Goal: Task Accomplishment & Management: Complete application form

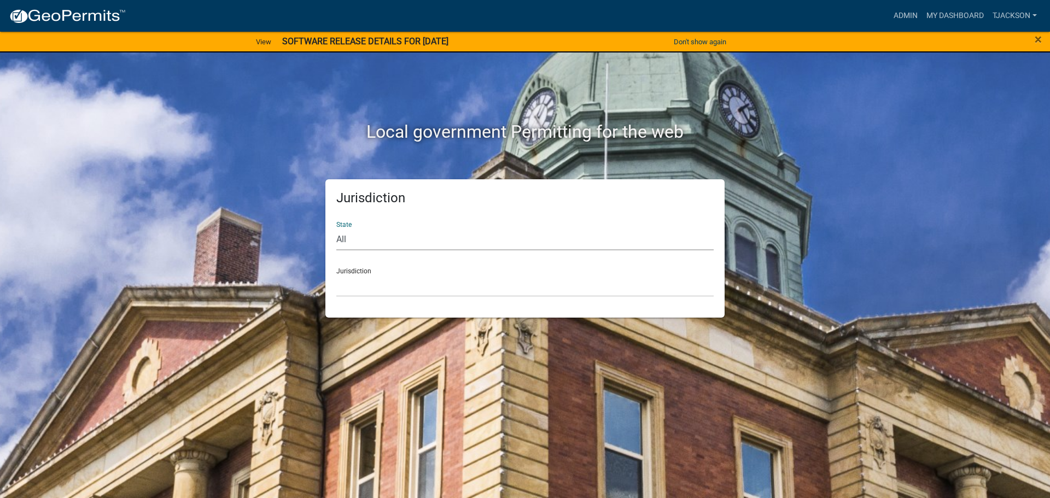
click at [349, 238] on select "All [US_STATE] [US_STATE] [US_STATE] [US_STATE] [US_STATE] [US_STATE] [US_STATE…" at bounding box center [524, 239] width 377 height 22
select select "[US_STATE]"
click at [336, 228] on select "All [US_STATE] [US_STATE] [US_STATE] [US_STATE] [US_STATE] [US_STATE] [US_STATE…" at bounding box center [524, 239] width 377 height 22
click at [354, 286] on select "City of [GEOGRAPHIC_DATA], [US_STATE] City of [GEOGRAPHIC_DATA], [US_STATE] Cit…" at bounding box center [524, 285] width 377 height 22
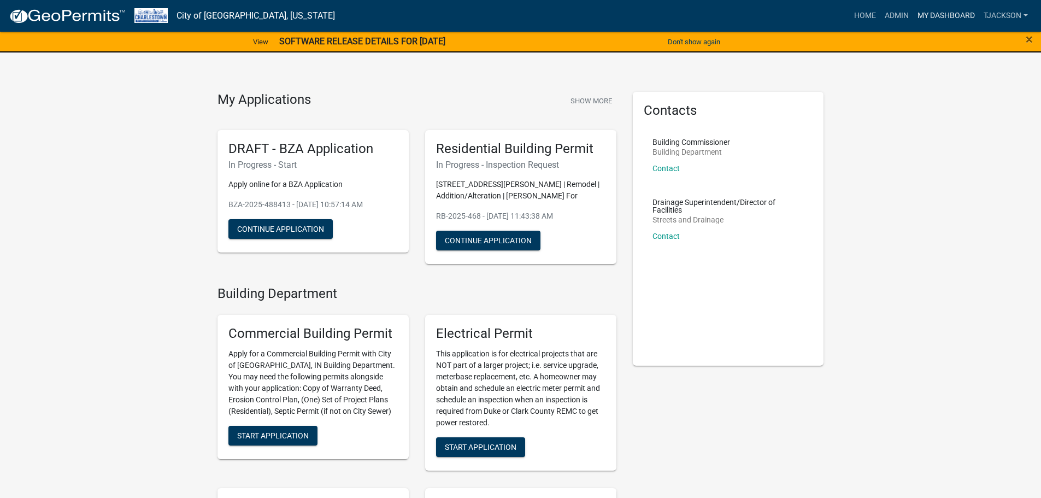
click at [940, 11] on link "My Dashboard" at bounding box center [947, 15] width 66 height 21
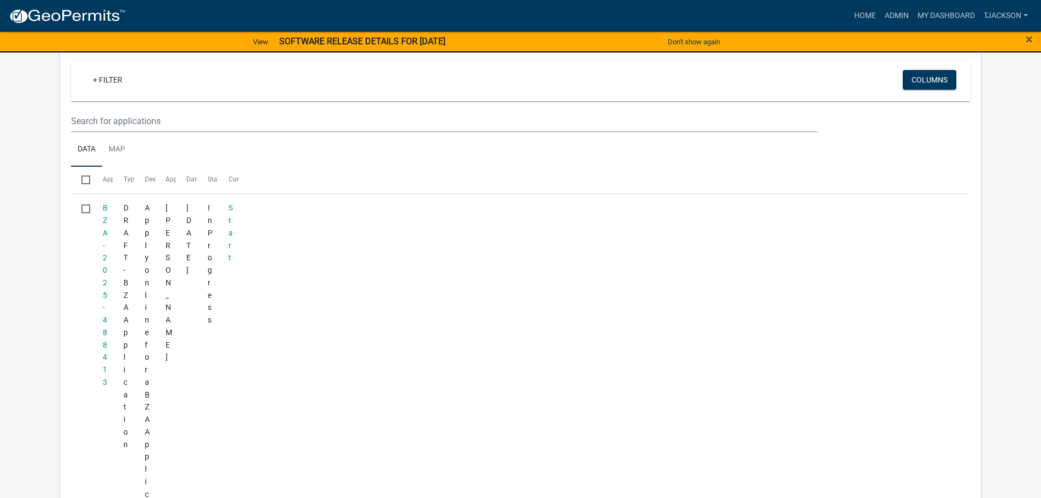
scroll to position [534, 0]
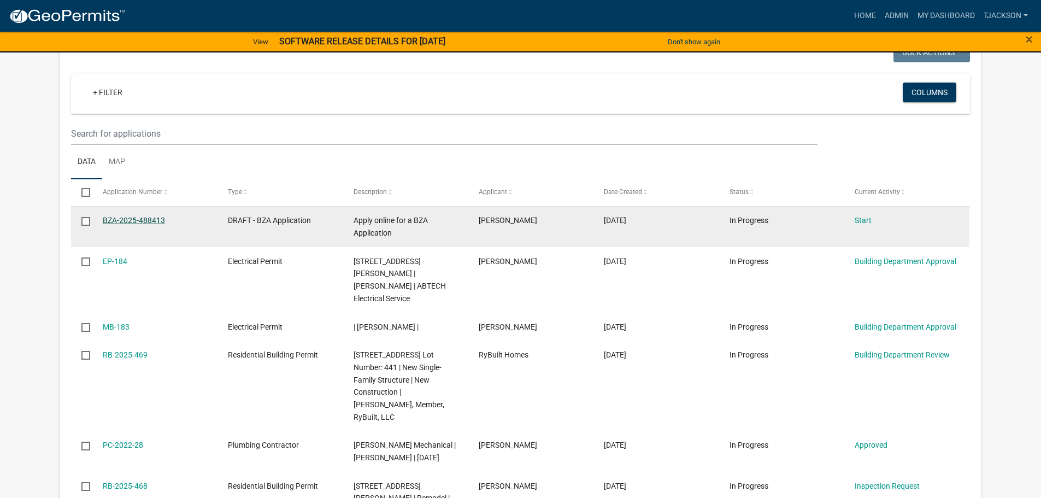
click at [152, 219] on link "BZA-2025-488413" at bounding box center [134, 220] width 62 height 9
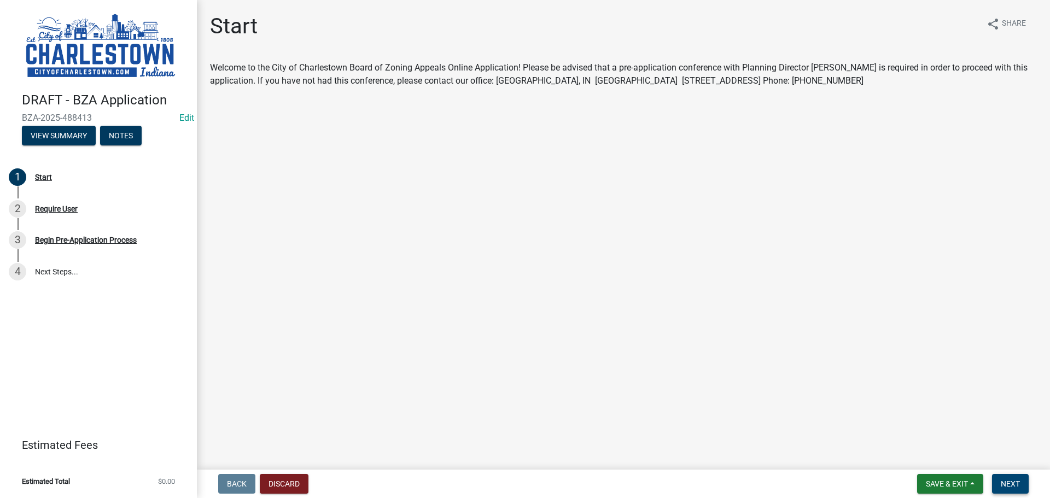
click at [1014, 485] on span "Next" at bounding box center [1009, 483] width 19 height 9
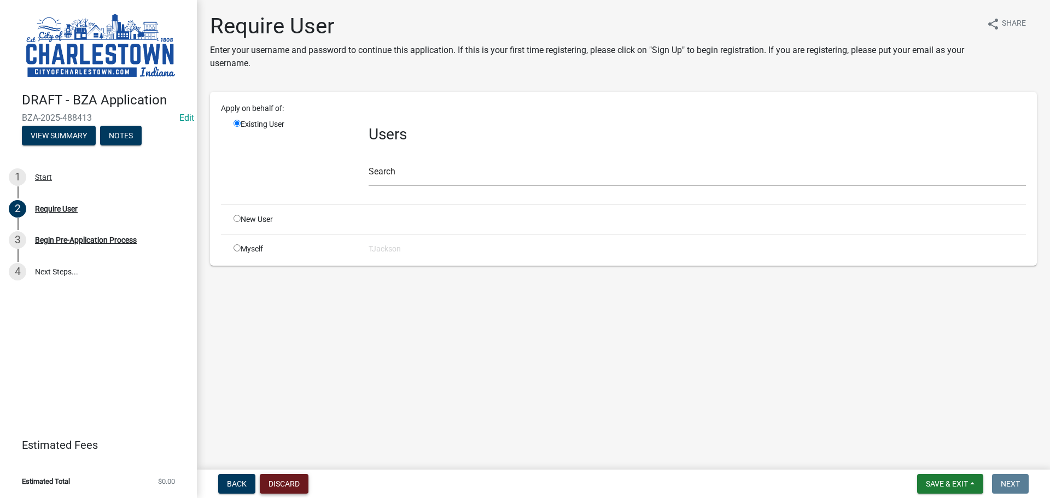
click at [274, 484] on button "Discard" at bounding box center [284, 484] width 49 height 20
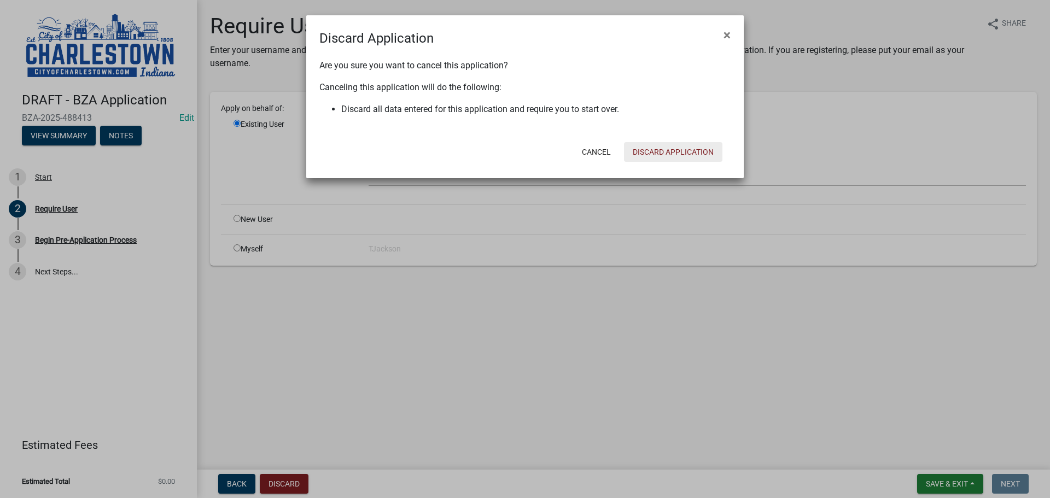
click at [683, 146] on button "Discard Application" at bounding box center [673, 152] width 98 height 20
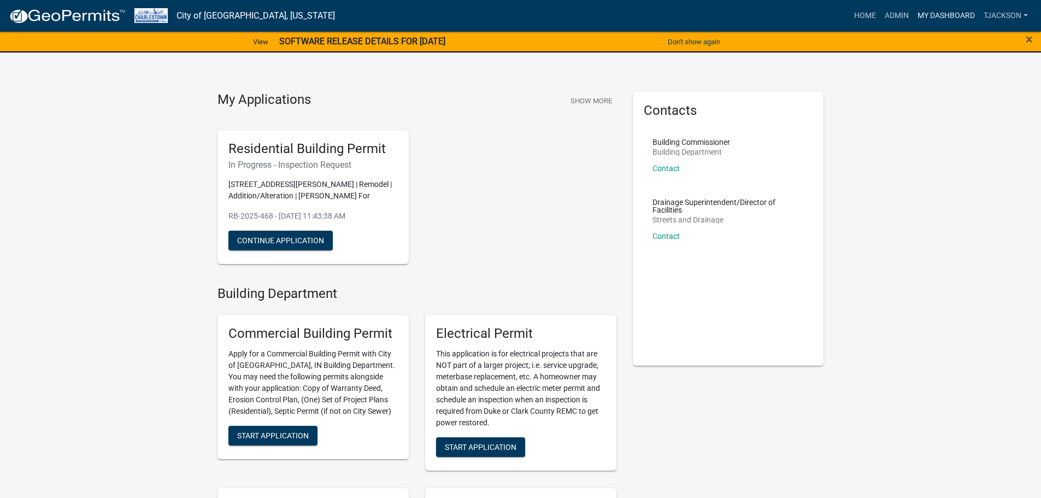
click at [924, 12] on link "My Dashboard" at bounding box center [947, 15] width 66 height 21
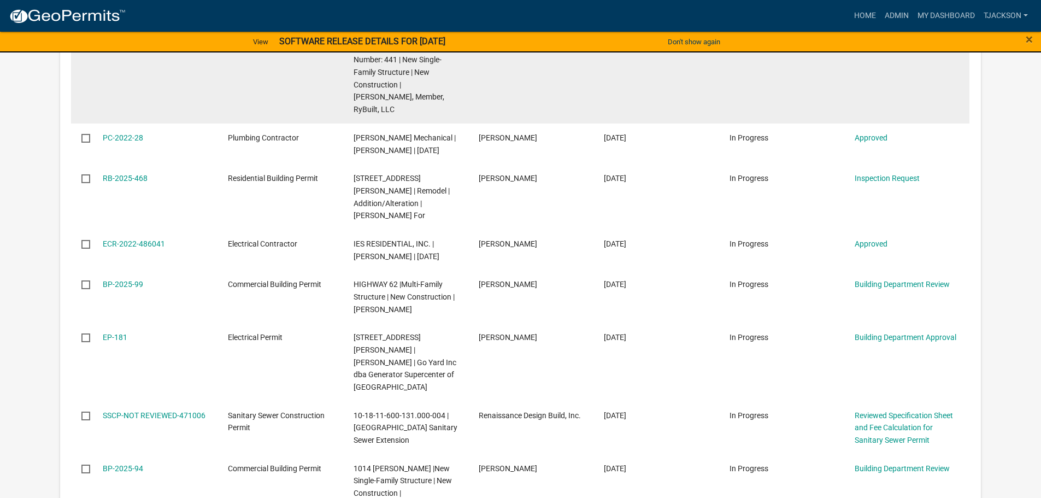
scroll to position [765, 0]
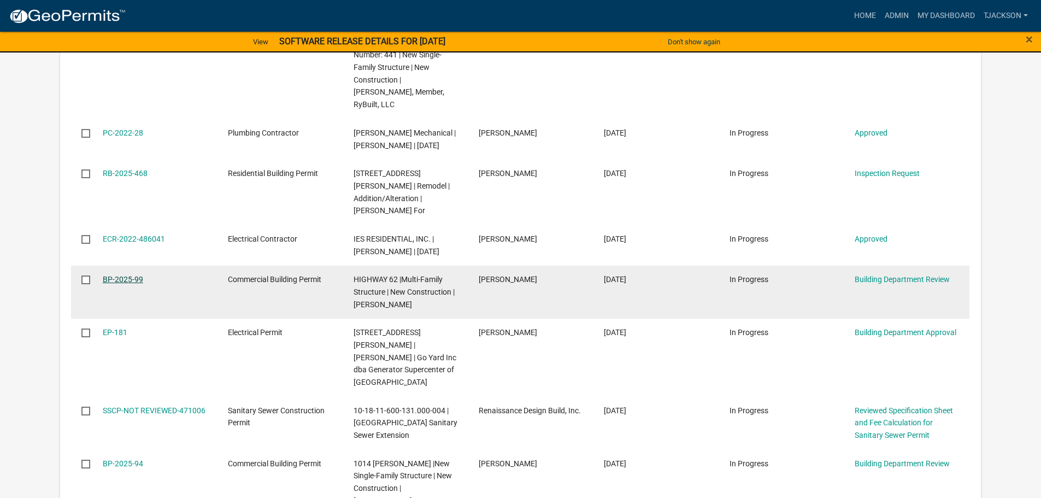
click at [124, 275] on link "BP-2025-99" at bounding box center [123, 279] width 40 height 9
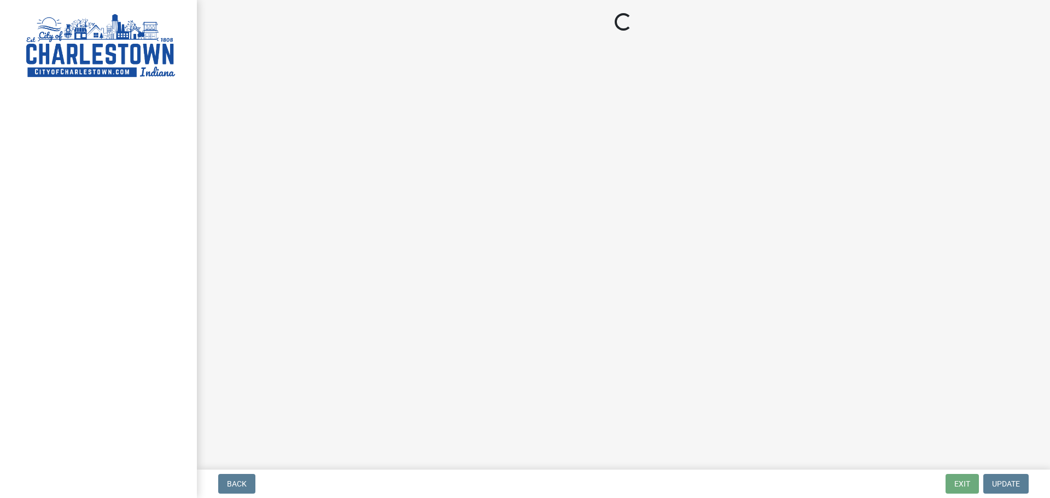
click at [124, 254] on div at bounding box center [98, 249] width 197 height 498
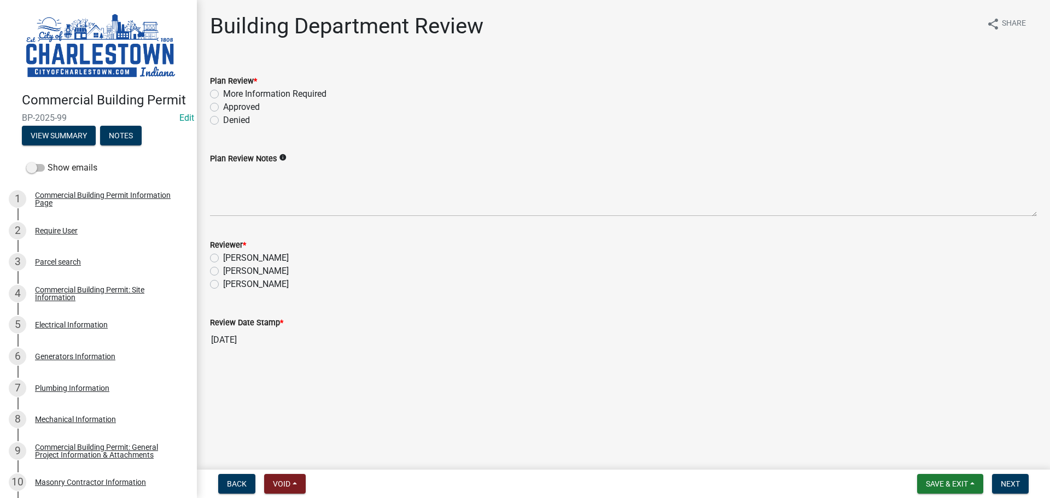
click at [378, 315] on div "Review Date Stamp * [DATE]" at bounding box center [623, 326] width 827 height 50
click at [47, 139] on button "View Summary" at bounding box center [59, 136] width 74 height 20
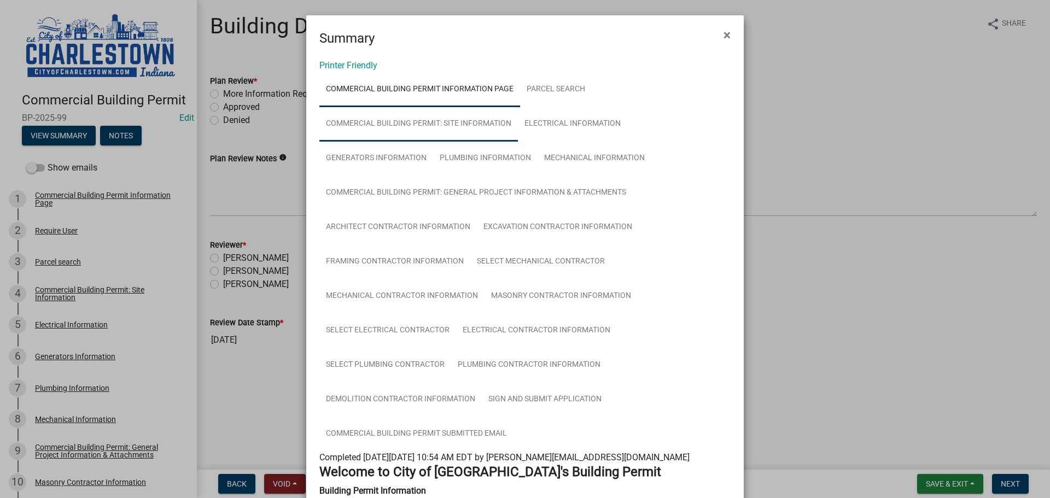
click at [466, 123] on link "Commercial Building Permit: Site Information" at bounding box center [418, 124] width 198 height 35
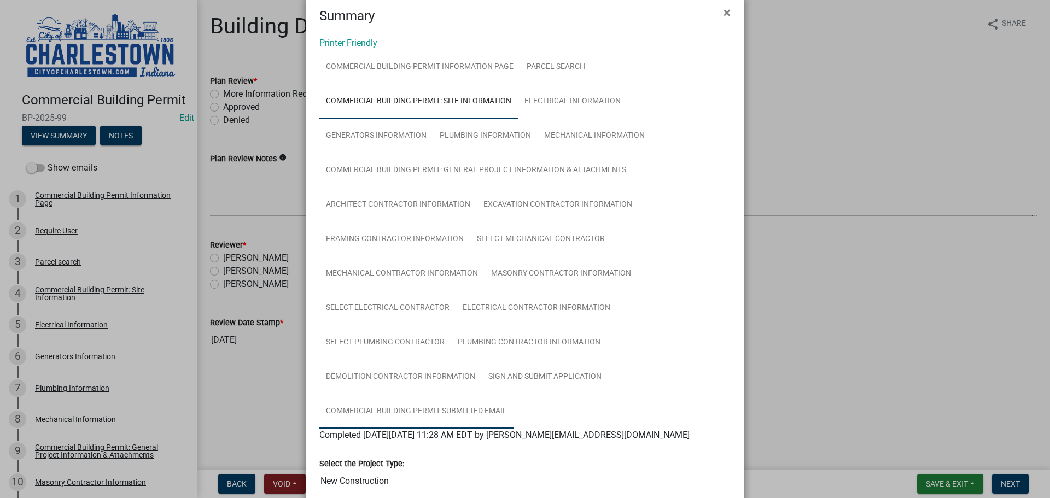
scroll to position [19, 0]
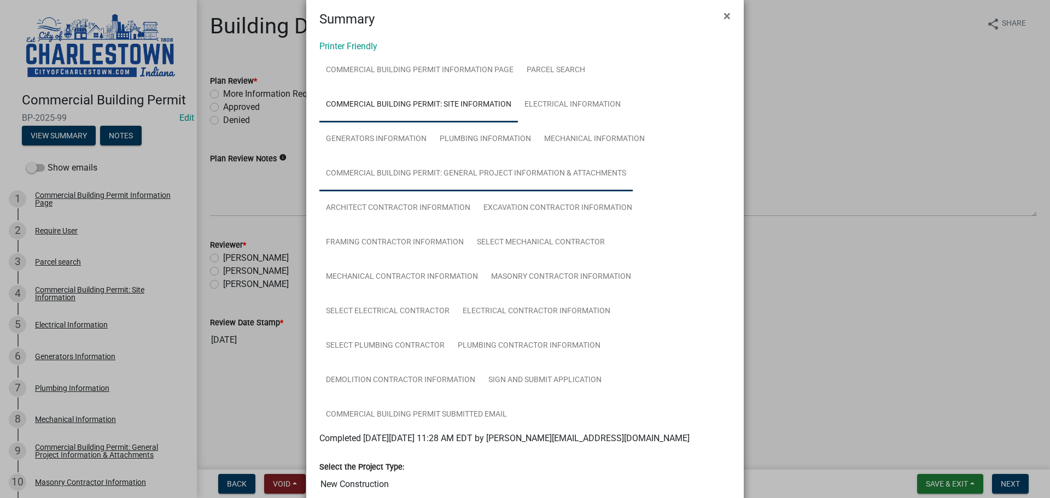
click at [388, 173] on link "Commercial Building Permit: General Project Information & Attachments" at bounding box center [475, 173] width 313 height 35
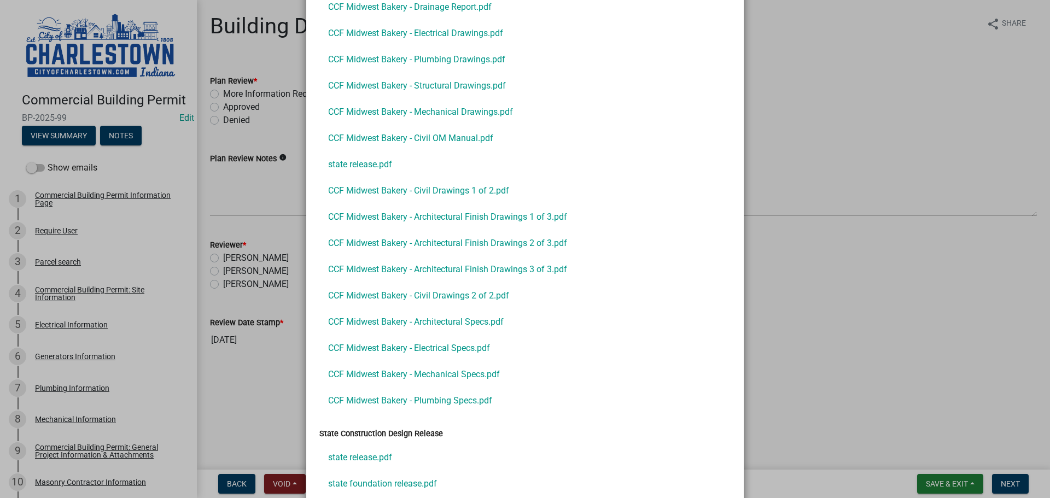
scroll to position [1485, 0]
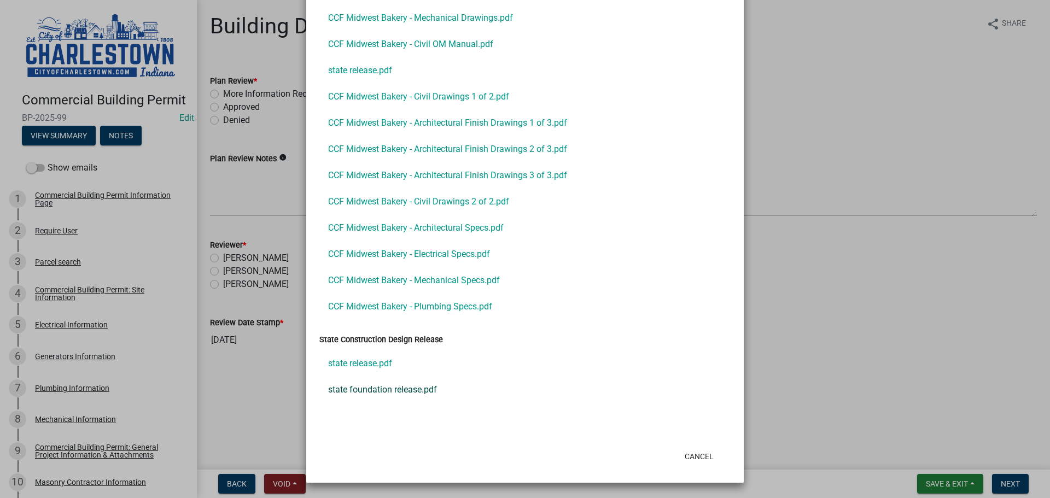
drag, startPoint x: 311, startPoint y: 217, endPoint x: 555, endPoint y: 378, distance: 292.8
drag, startPoint x: 471, startPoint y: 182, endPoint x: 607, endPoint y: 156, distance: 139.1
click at [607, 156] on link "CCF Midwest Bakery - Architectural Finish Drawings 2 of 3.pdf" at bounding box center [524, 149] width 411 height 26
click at [577, 325] on div "Project Plans CCF Midwest Bakery - Drainage Report.pdf CCF Midwest Bakery - Ele…" at bounding box center [525, 107] width 428 height 450
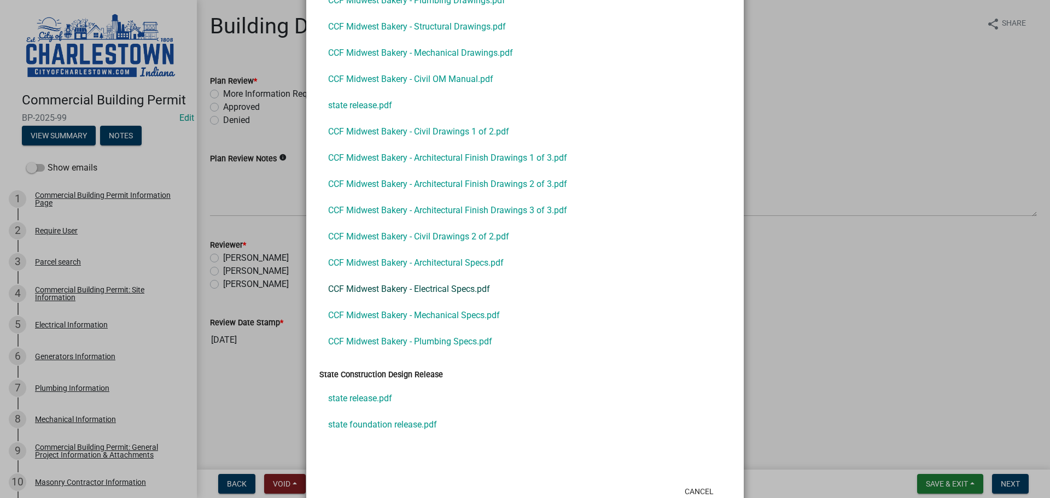
scroll to position [1430, 0]
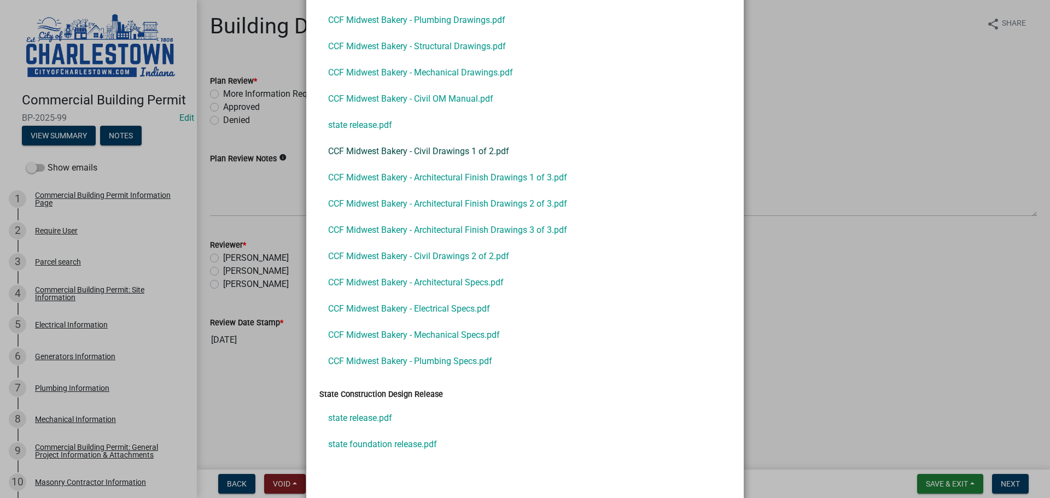
click at [383, 152] on link "CCF Midwest Bakery - Civil Drawings 1 of 2.pdf" at bounding box center [524, 151] width 411 height 26
click at [389, 97] on link "CCF Midwest Bakery - Civil OM Manual.pdf" at bounding box center [524, 99] width 411 height 26
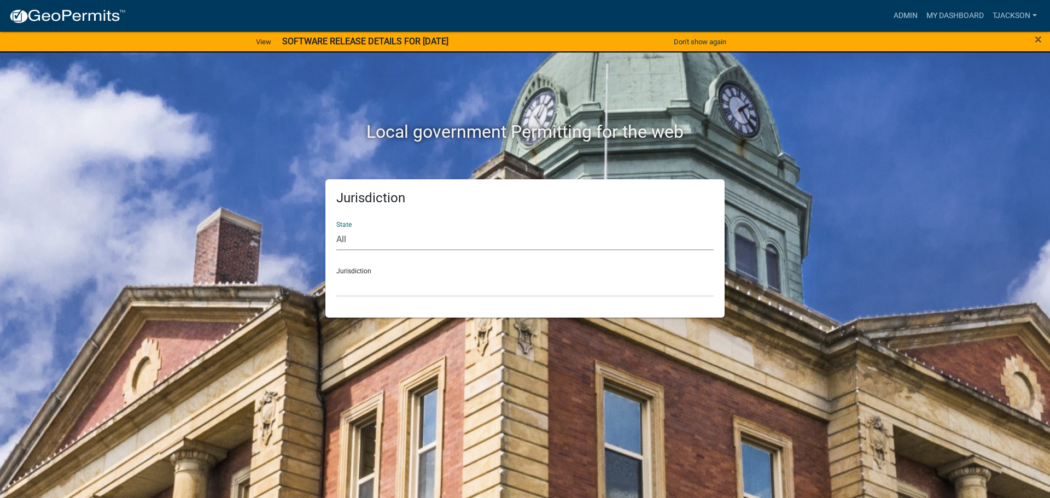
click at [350, 245] on select "All [US_STATE] [US_STATE] [US_STATE] [US_STATE] [US_STATE] [US_STATE] [US_STATE…" at bounding box center [524, 239] width 377 height 22
select select "[US_STATE]"
click at [336, 228] on select "All [US_STATE] [US_STATE] [US_STATE] [US_STATE] [US_STATE] [US_STATE] [US_STATE…" at bounding box center [524, 239] width 377 height 22
click at [356, 272] on div "Jurisdiction City of Charlestown, Indiana City of Jeffersonville, Indiana City …" at bounding box center [524, 278] width 377 height 38
click at [348, 284] on select "City of [GEOGRAPHIC_DATA], [US_STATE] City of [GEOGRAPHIC_DATA], [US_STATE] Cit…" at bounding box center [524, 285] width 377 height 22
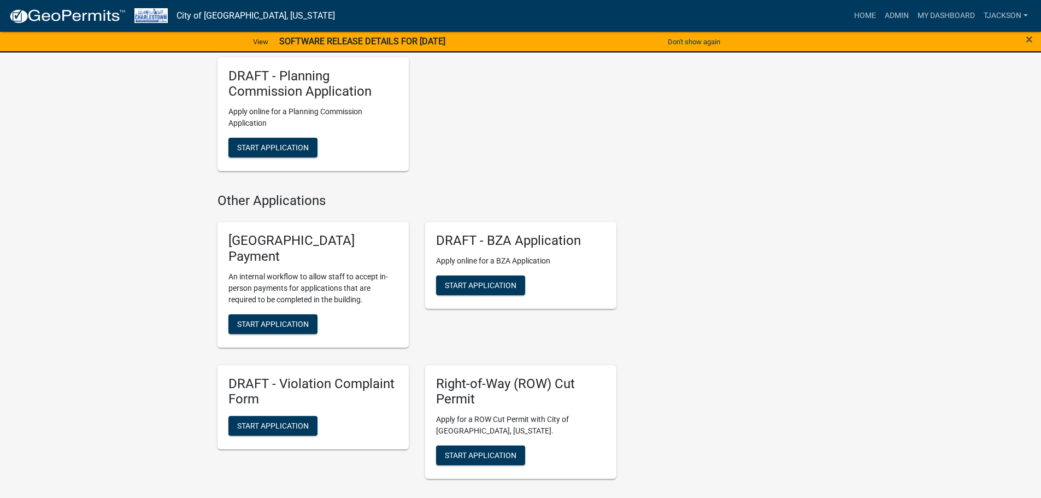
scroll to position [1148, 0]
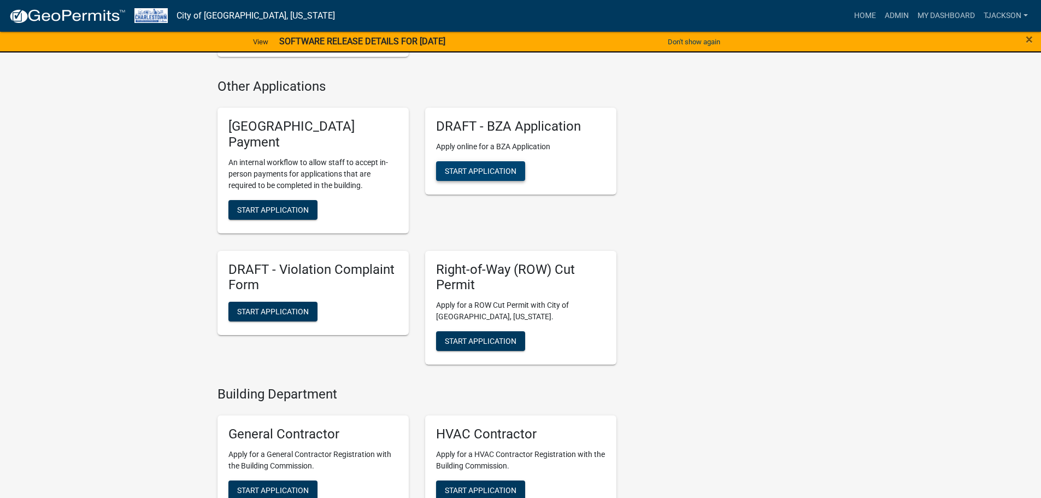
click at [491, 162] on button "Start Application" at bounding box center [480, 171] width 89 height 20
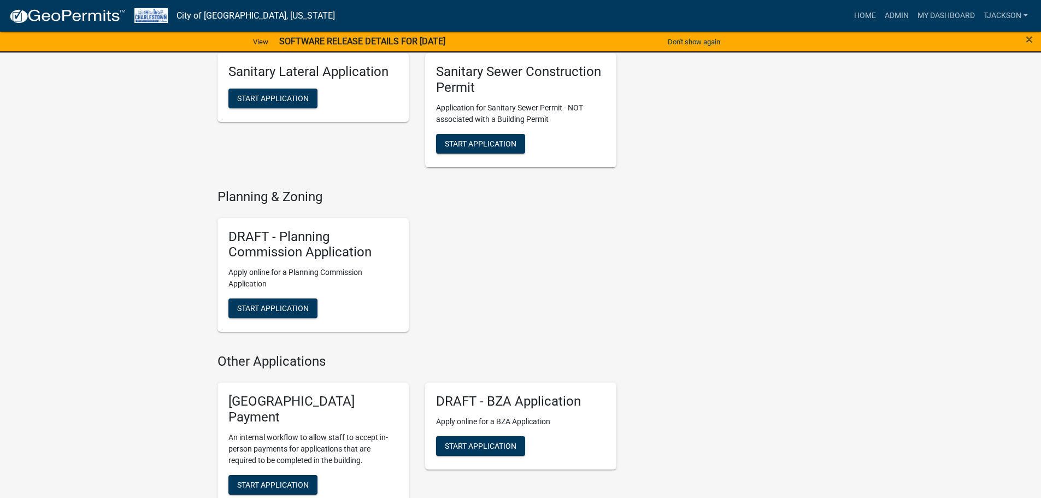
scroll to position [875, 0]
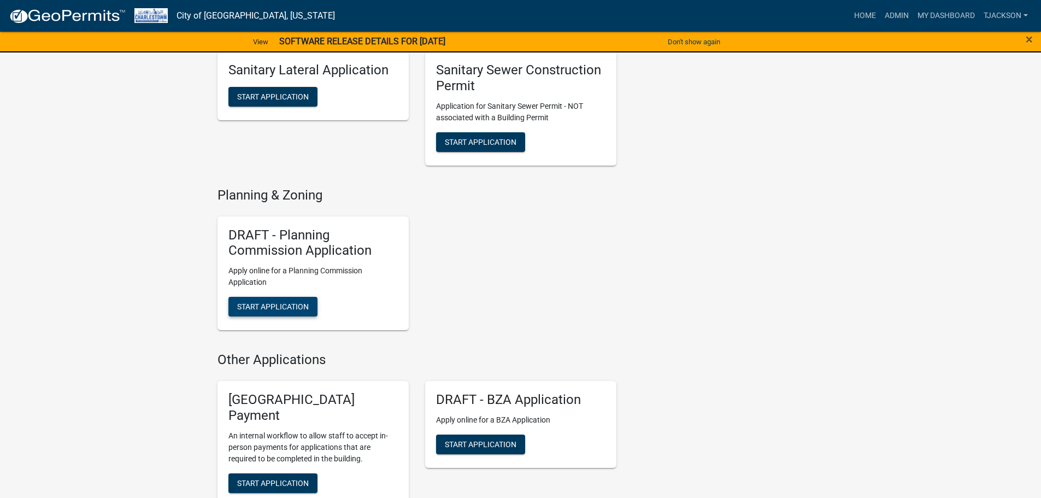
click at [268, 308] on span "Start Application" at bounding box center [273, 306] width 72 height 9
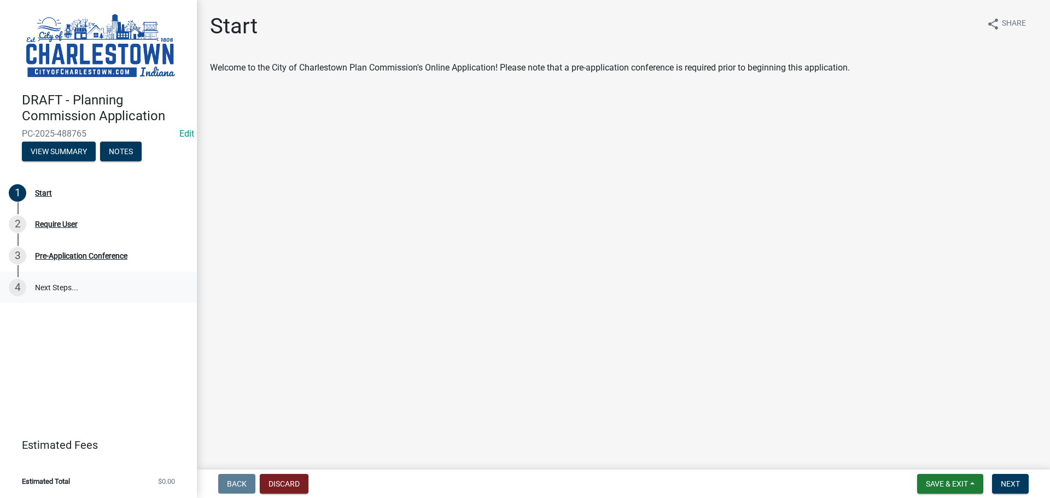
click at [50, 282] on link "4 Next Steps..." at bounding box center [98, 288] width 197 height 32
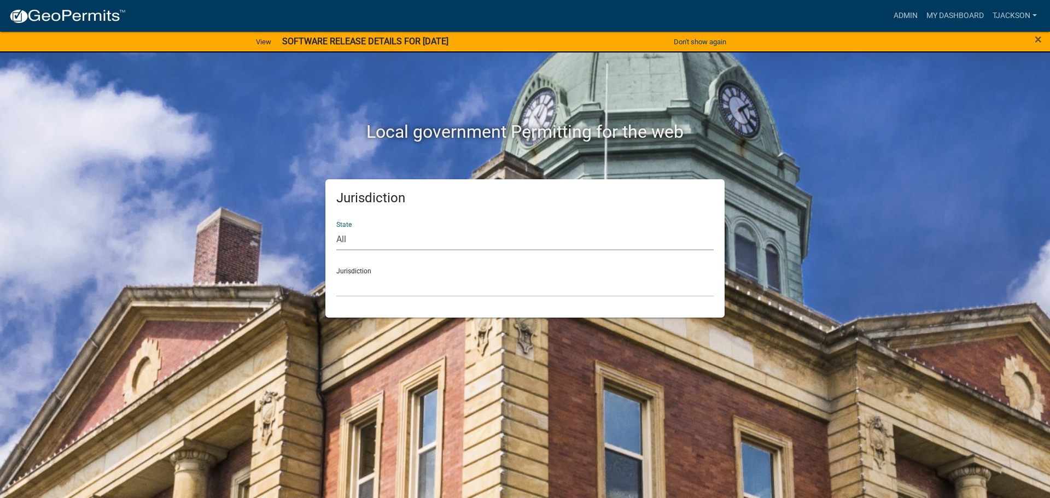
click at [361, 240] on select "All [US_STATE] [US_STATE] [US_STATE] [US_STATE] [US_STATE] [US_STATE] [US_STATE…" at bounding box center [524, 239] width 377 height 22
select select "[US_STATE]"
click at [336, 228] on select "All [US_STATE] [US_STATE] [US_STATE] [US_STATE] [US_STATE] [US_STATE] [US_STATE…" at bounding box center [524, 239] width 377 height 22
click at [355, 282] on select "City of [GEOGRAPHIC_DATA], [US_STATE] City of [GEOGRAPHIC_DATA], [US_STATE] Cit…" at bounding box center [524, 285] width 377 height 22
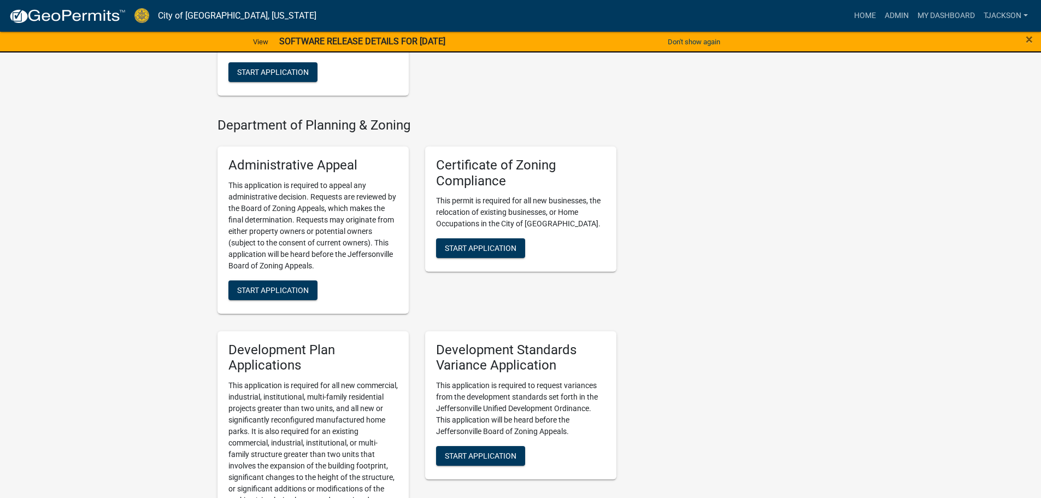
scroll to position [1073, 0]
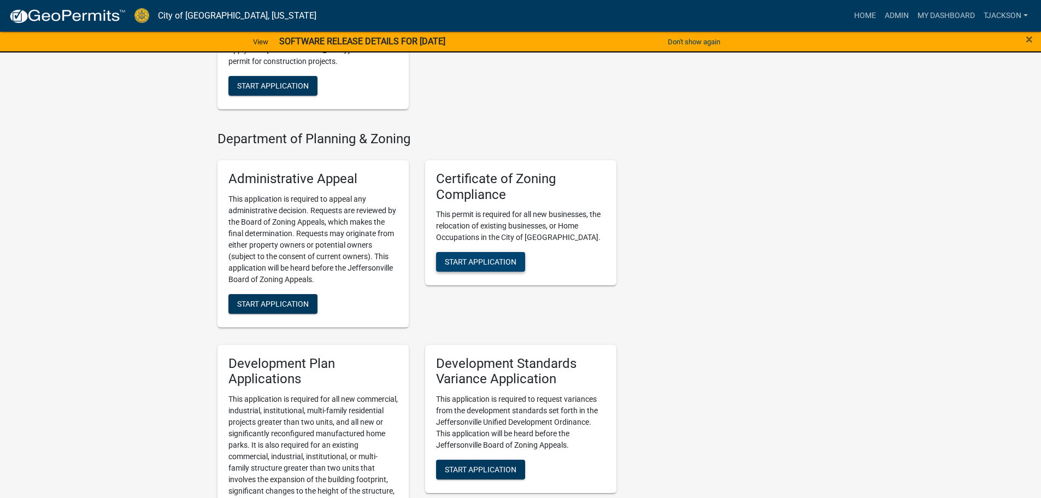
click at [471, 257] on span "Start Application" at bounding box center [481, 261] width 72 height 9
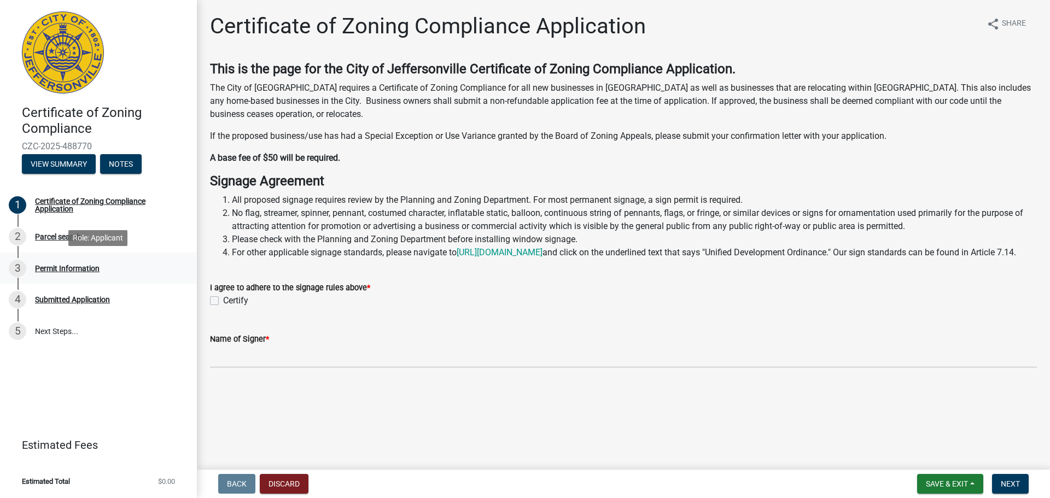
click at [55, 273] on div "3 Permit Information" at bounding box center [94, 268] width 171 height 17
click at [64, 268] on div "Permit Information" at bounding box center [67, 269] width 65 height 8
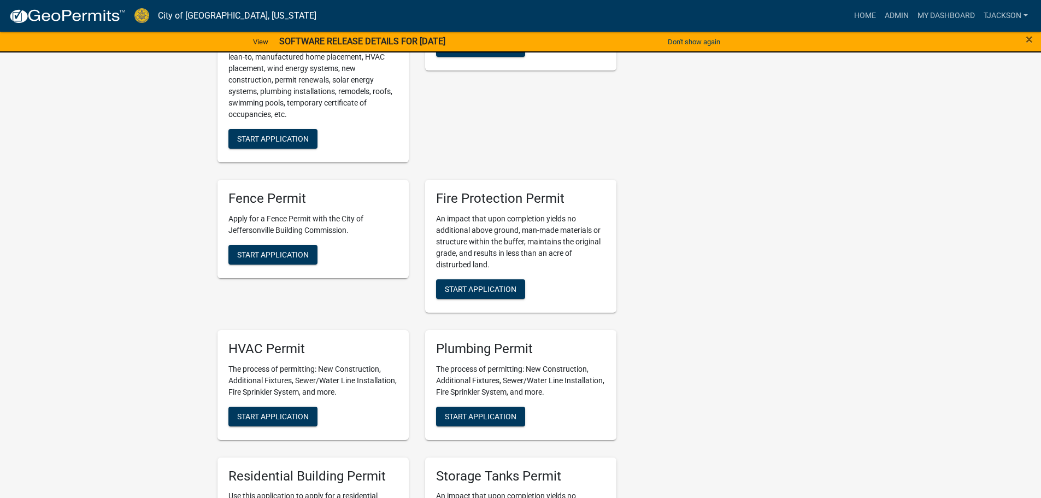
scroll to position [383, 0]
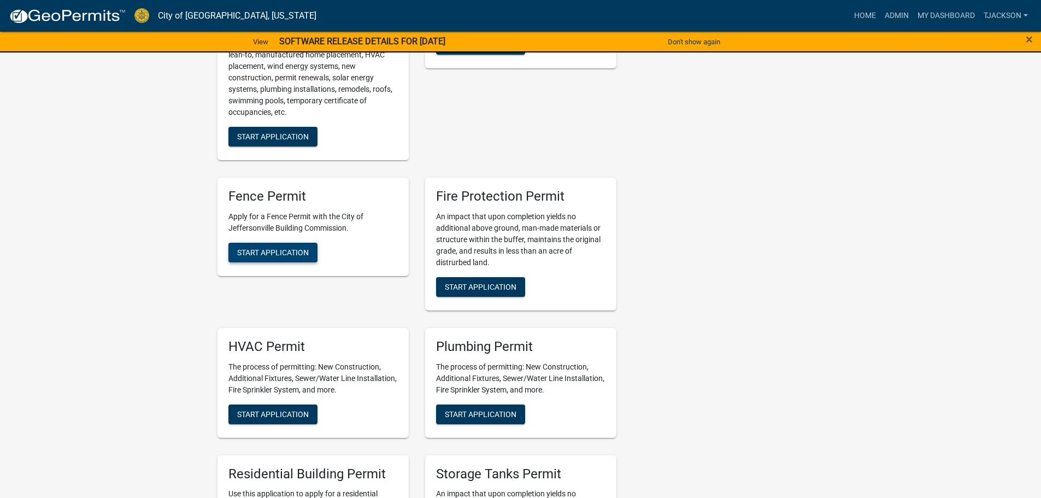
click at [275, 250] on span "Start Application" at bounding box center [273, 252] width 72 height 9
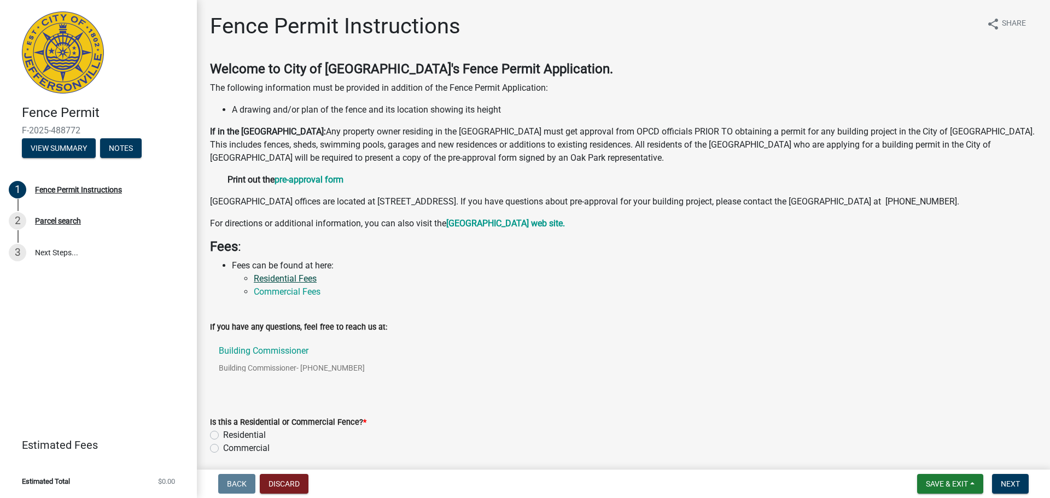
click at [271, 284] on link "Residential Fees" at bounding box center [285, 278] width 63 height 10
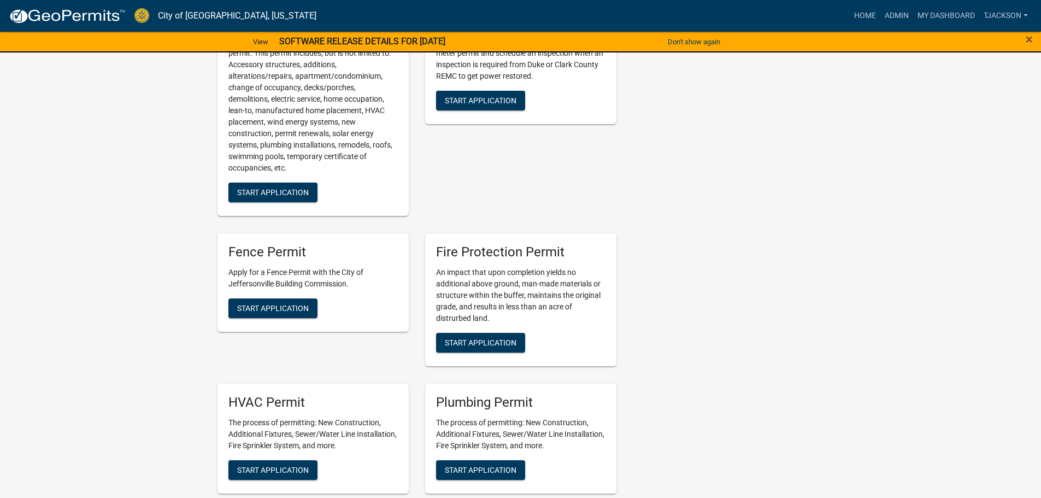
scroll to position [328, 0]
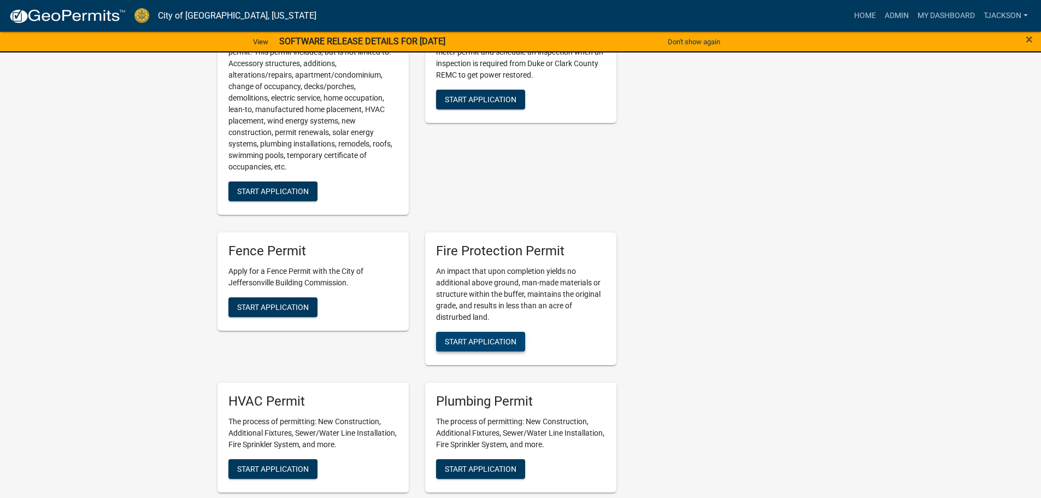
click at [487, 341] on span "Start Application" at bounding box center [481, 341] width 72 height 9
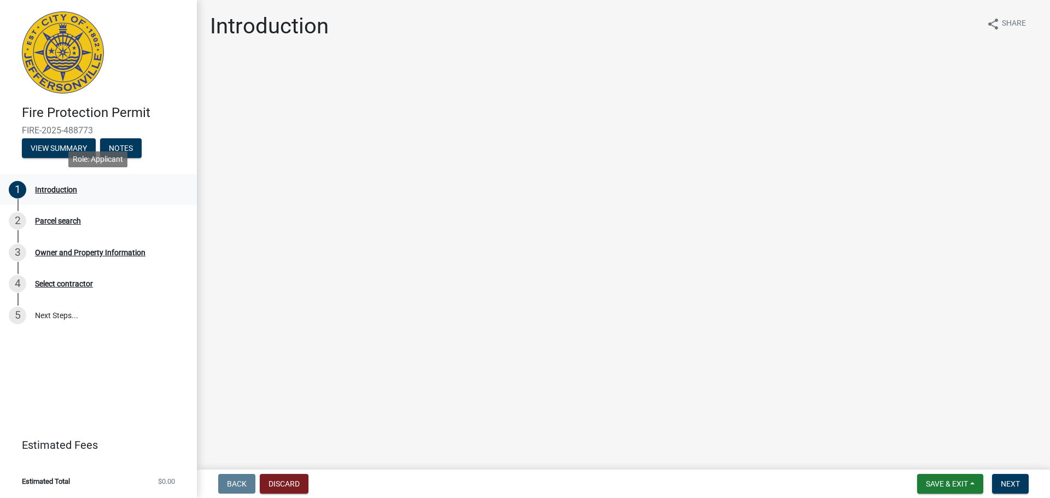
click at [44, 191] on div "Introduction" at bounding box center [56, 190] width 42 height 8
click at [56, 219] on div "Parcel search" at bounding box center [58, 221] width 46 height 8
click at [60, 150] on button "View Summary" at bounding box center [59, 148] width 74 height 20
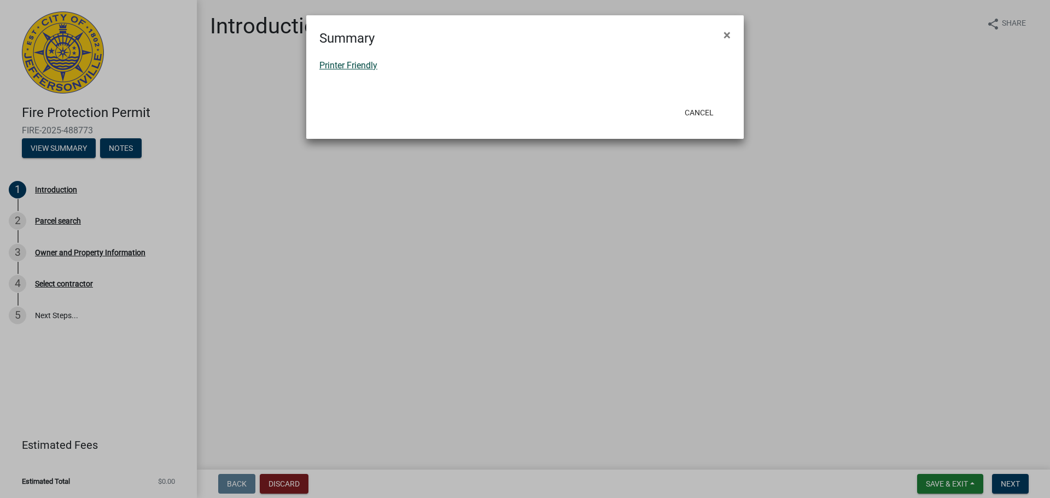
click at [367, 65] on link "Printer Friendly" at bounding box center [348, 65] width 58 height 10
click at [136, 274] on ngb-modal-window "Summary × Printer Friendly Cancel" at bounding box center [525, 249] width 1050 height 498
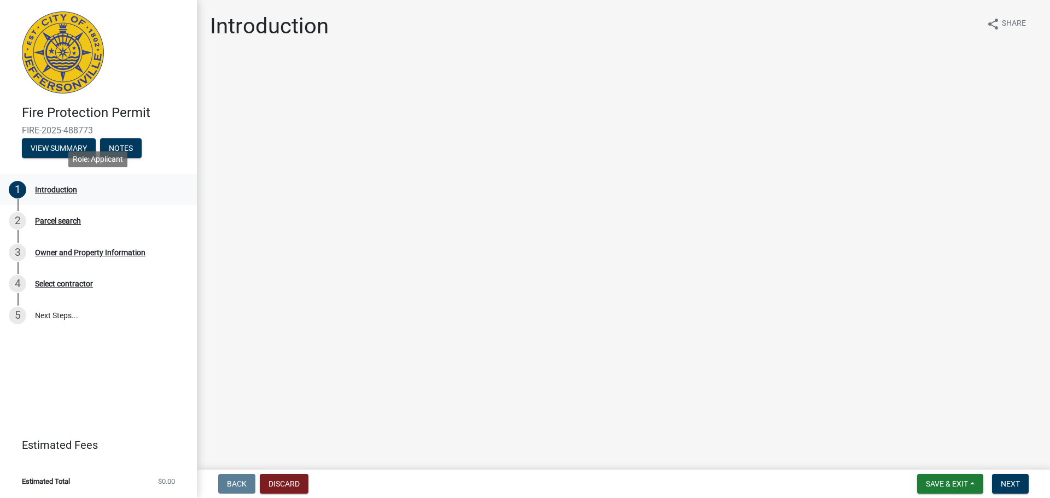
click at [51, 189] on div "Introduction" at bounding box center [56, 190] width 42 height 8
click at [57, 186] on div "Introduction" at bounding box center [56, 190] width 42 height 8
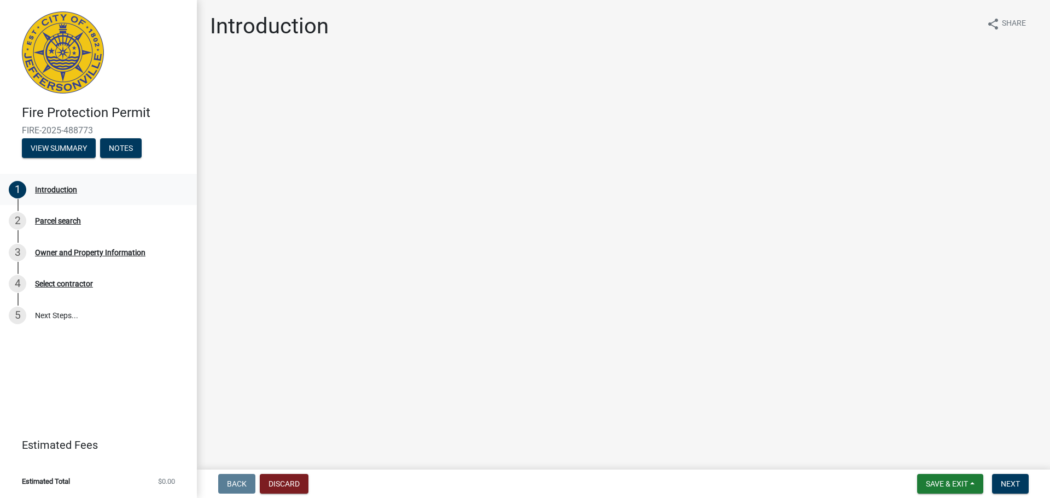
click at [133, 183] on div "1 Introduction" at bounding box center [94, 189] width 171 height 17
click at [1028, 486] on button "Next" at bounding box center [1010, 484] width 37 height 20
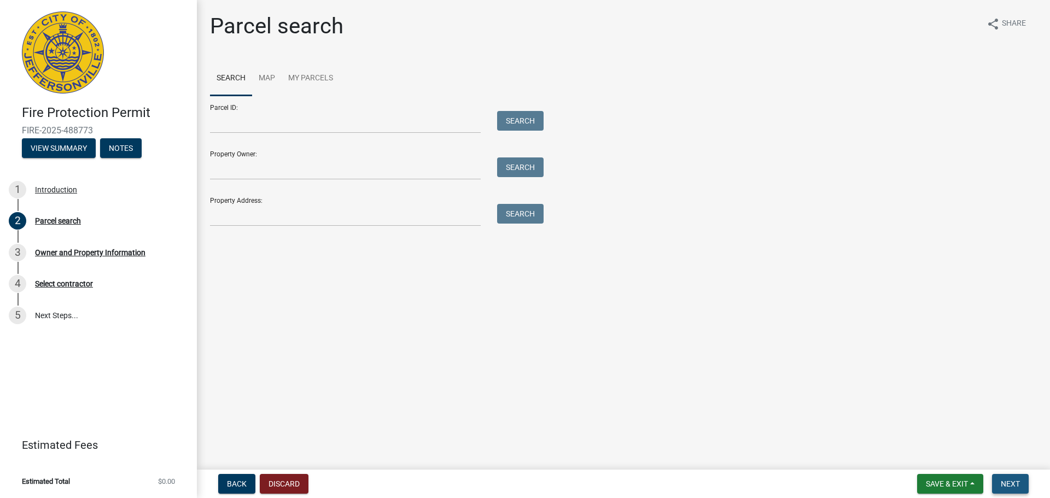
click at [1024, 484] on button "Next" at bounding box center [1010, 484] width 37 height 20
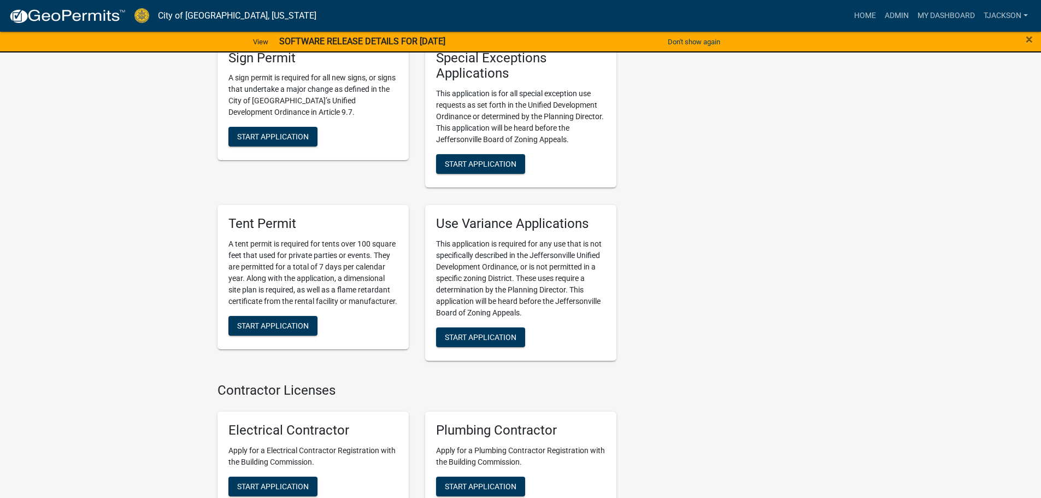
scroll to position [1976, 0]
